Goal: Find specific page/section: Find specific page/section

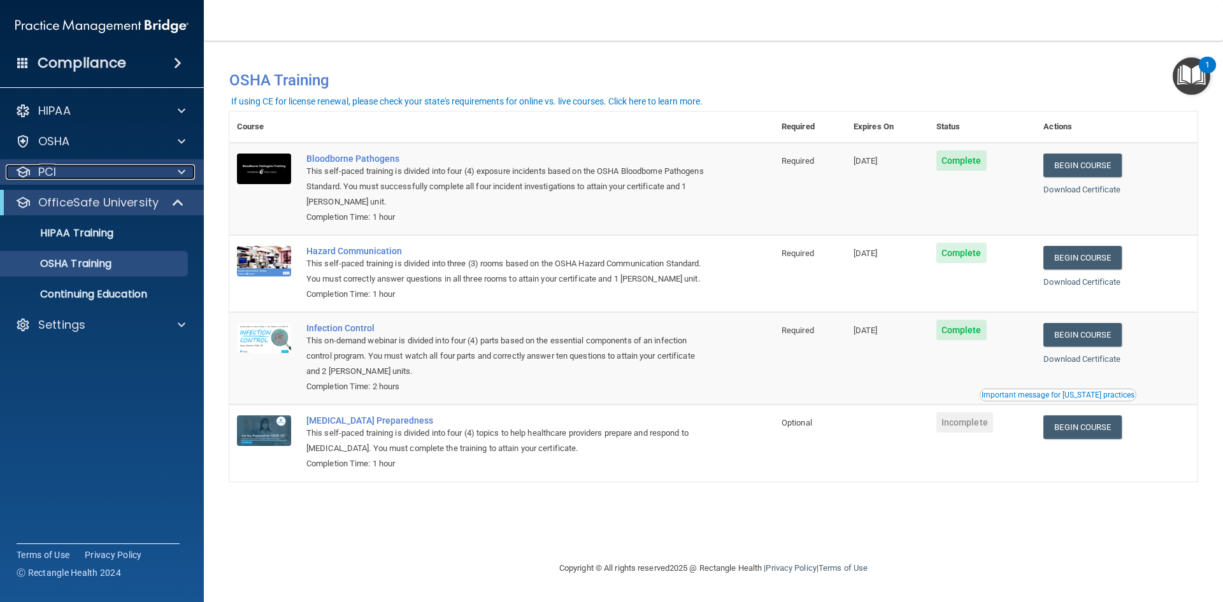
click at [156, 167] on div "PCI" at bounding box center [85, 171] width 158 height 15
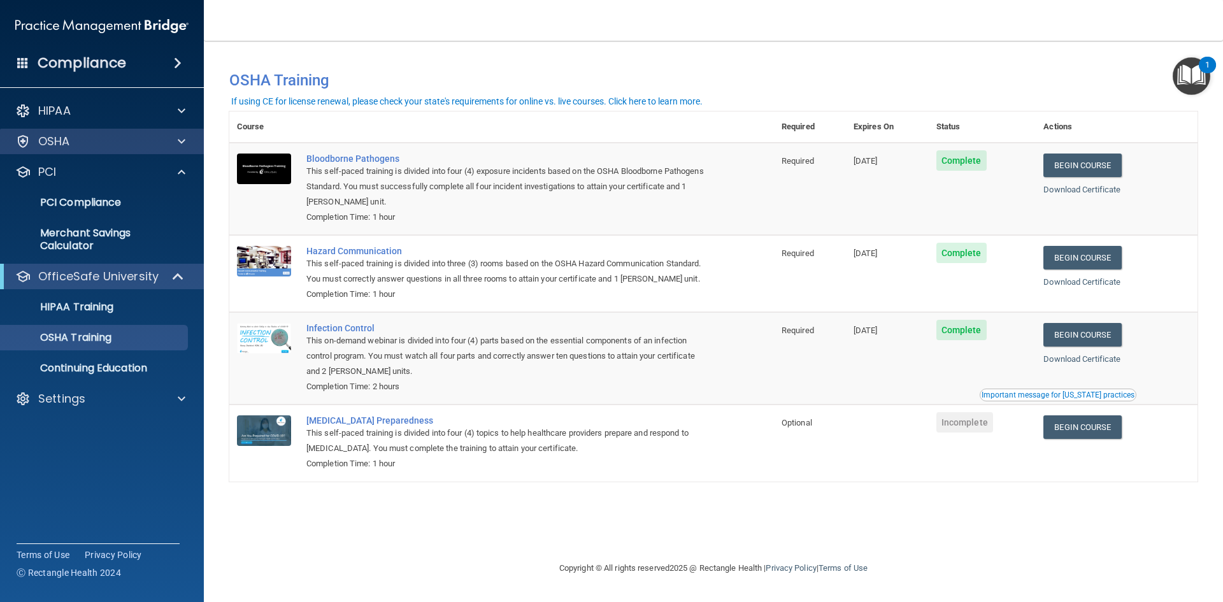
click at [157, 152] on div "OSHA" at bounding box center [102, 141] width 204 height 25
click at [176, 145] on div at bounding box center [180, 141] width 32 height 15
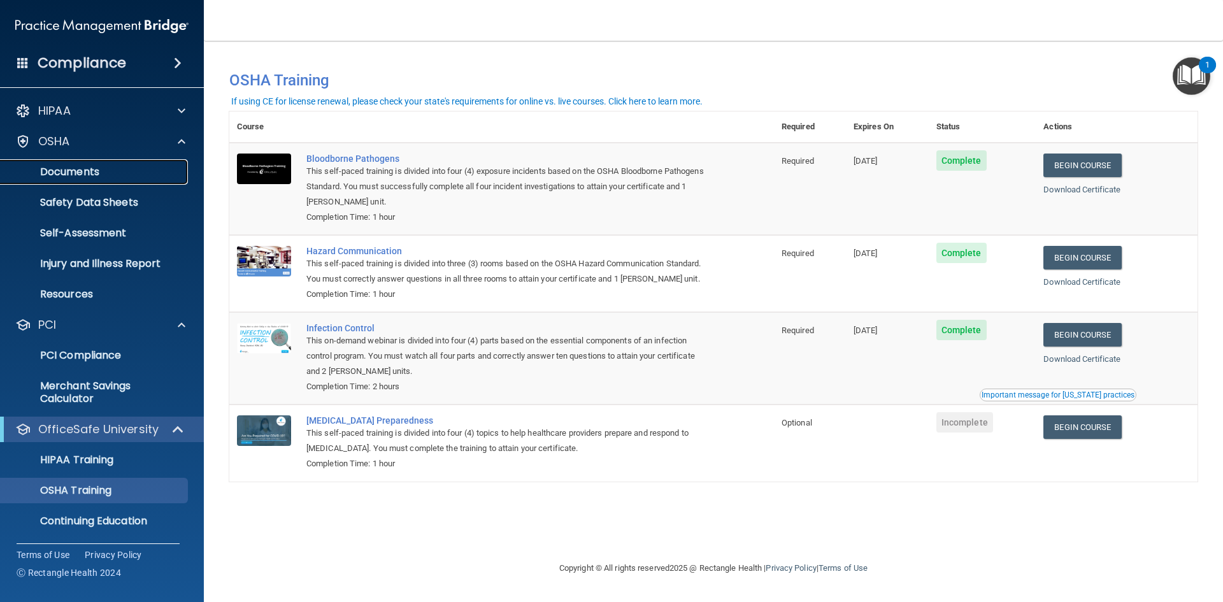
click at [35, 166] on p "Documents" at bounding box center [95, 172] width 174 height 13
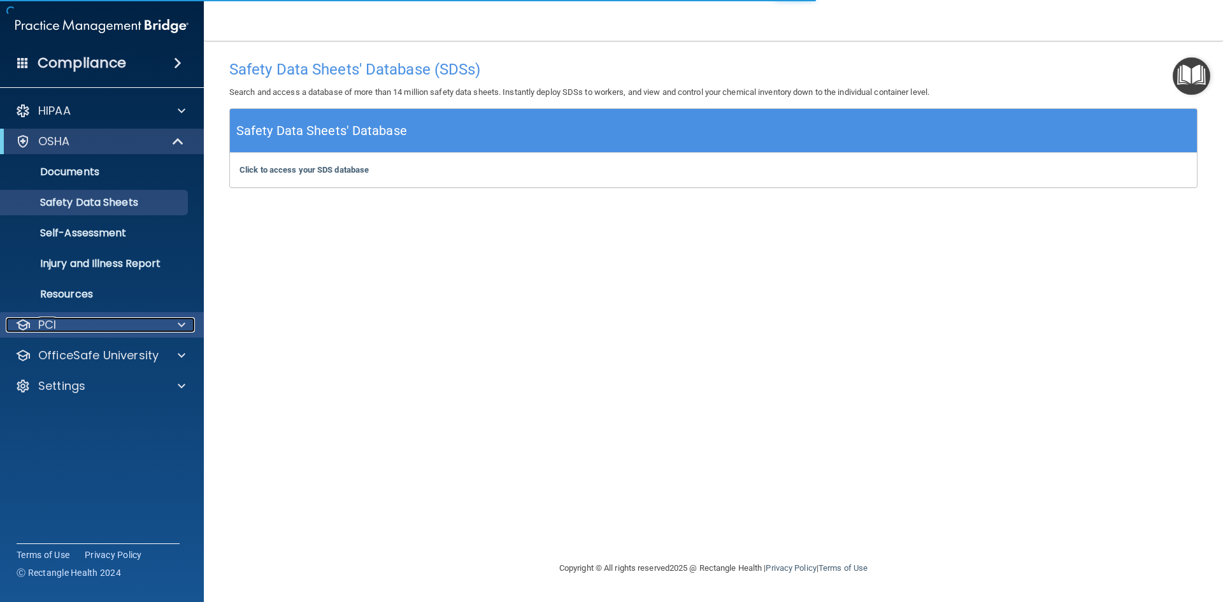
click at [111, 318] on div "PCI" at bounding box center [85, 324] width 158 height 15
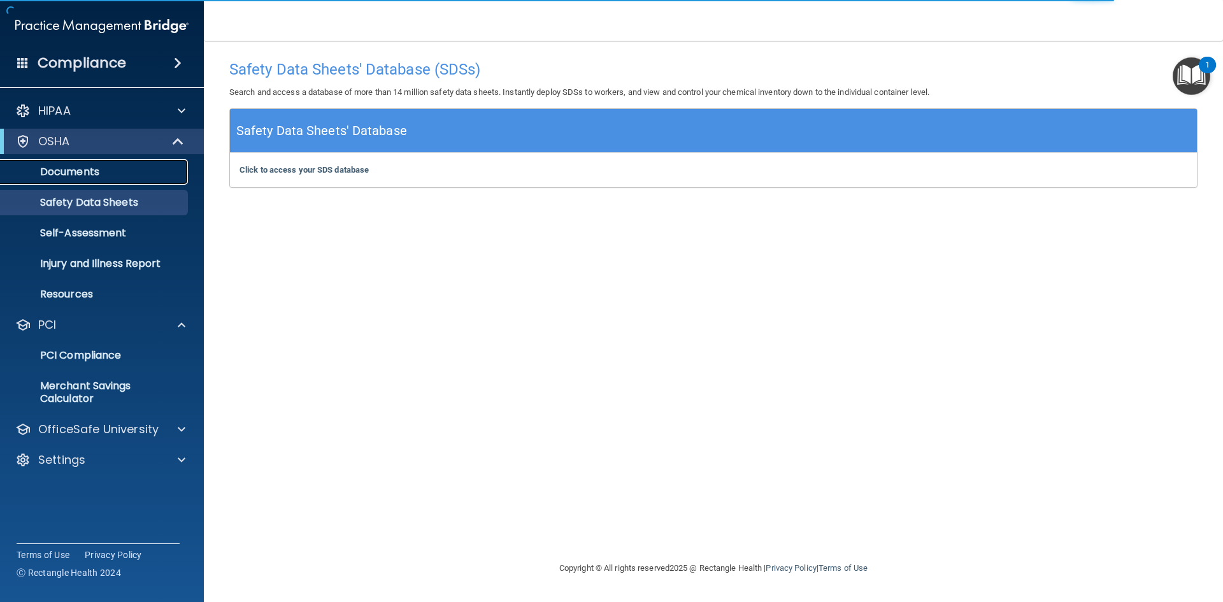
click at [106, 180] on link "Documents" at bounding box center [87, 171] width 201 height 25
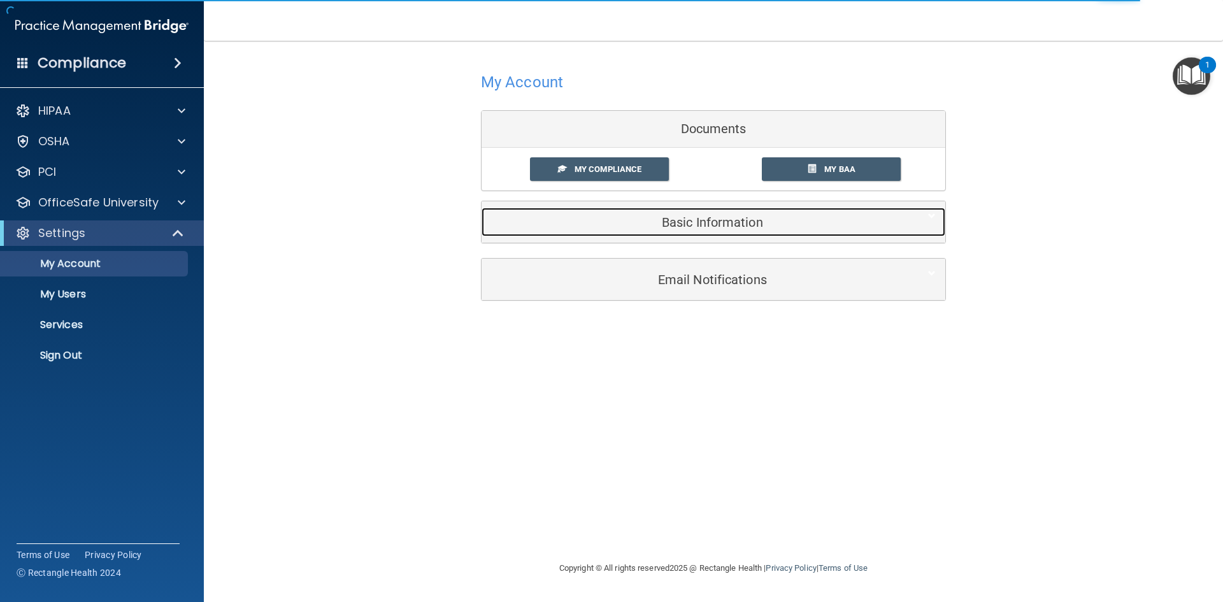
click at [703, 214] on div "Basic Information" at bounding box center [693, 222] width 425 height 29
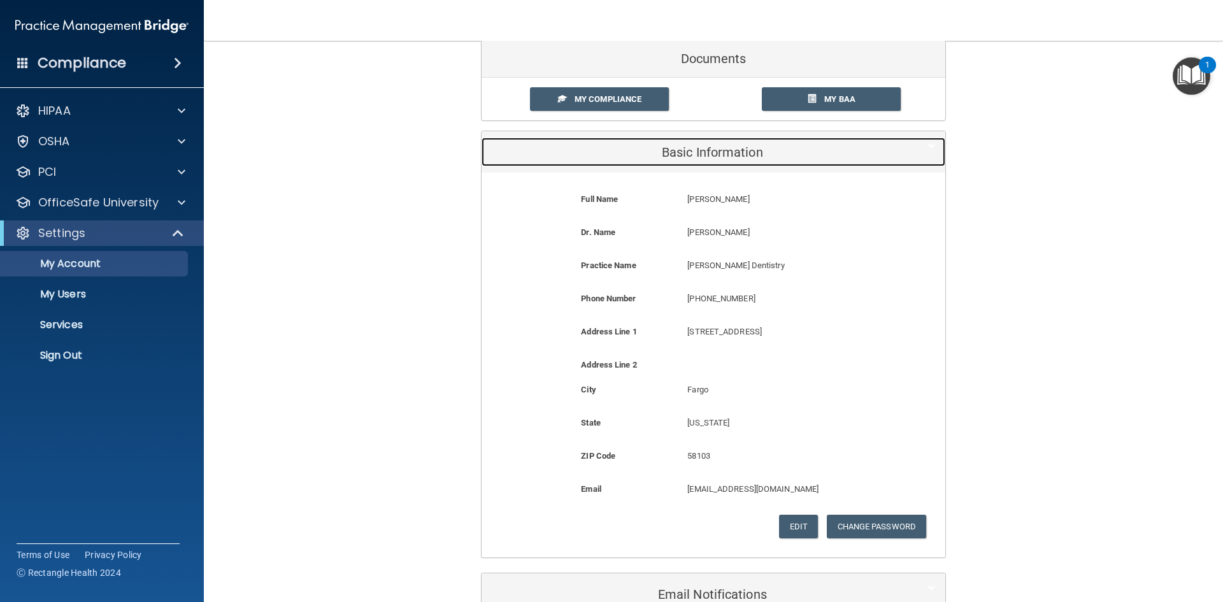
scroll to position [149, 0]
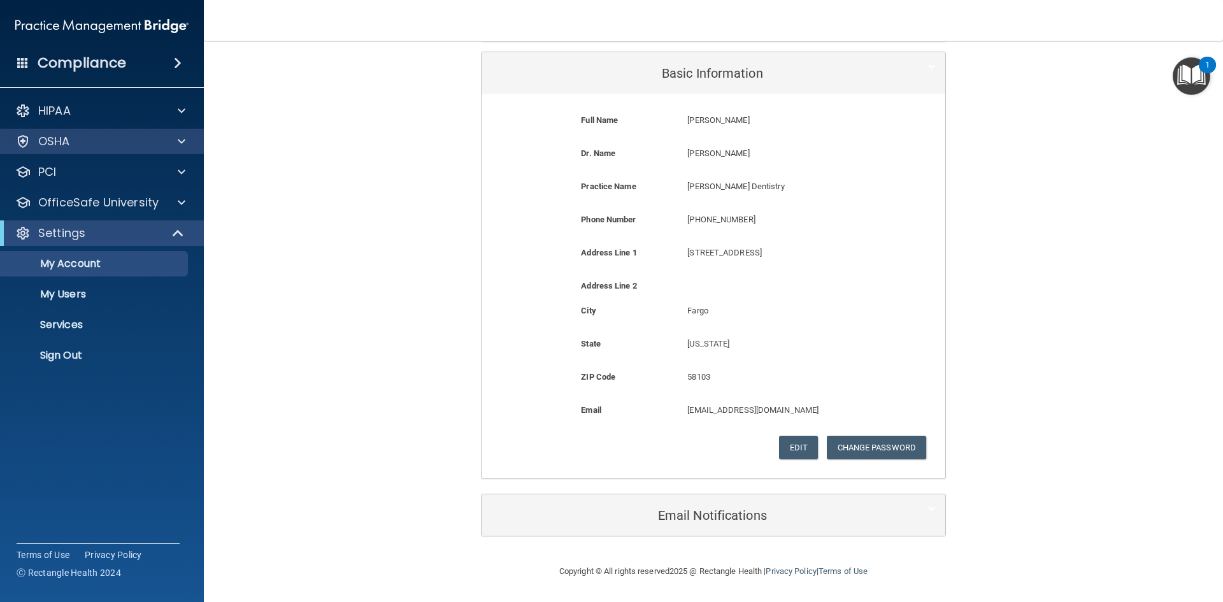
click at [121, 131] on div "OSHA" at bounding box center [102, 141] width 204 height 25
click at [182, 140] on span at bounding box center [182, 141] width 8 height 15
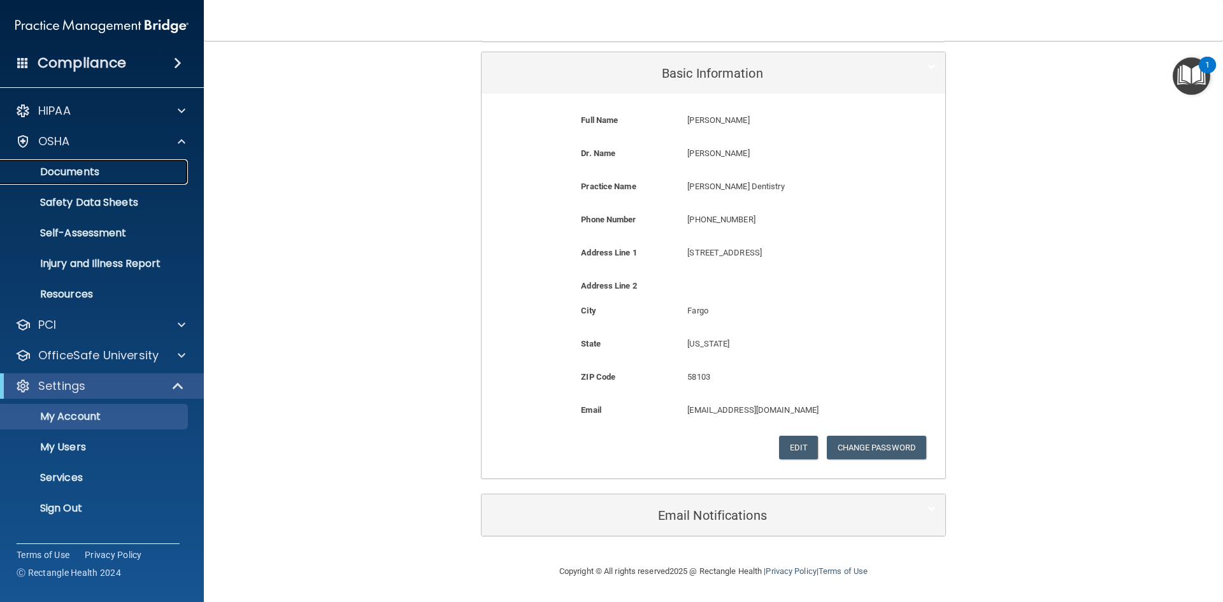
click at [82, 171] on p "Documents" at bounding box center [95, 172] width 174 height 13
